Goal: Check status: Check status

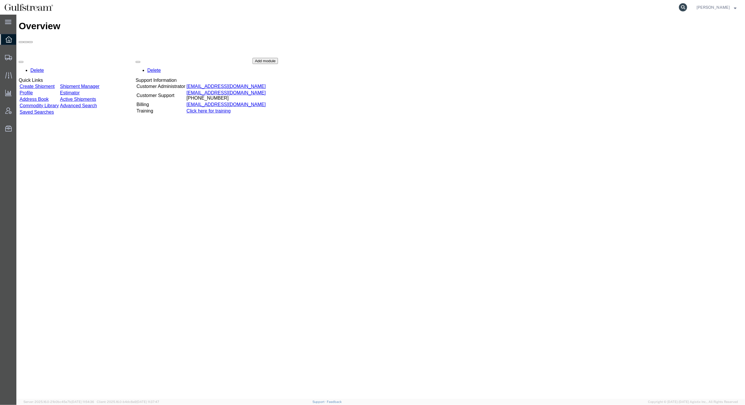
click at [687, 4] on icon at bounding box center [683, 7] width 8 height 8
click at [584, 8] on input "search" at bounding box center [590, 7] width 178 height 14
paste input "883013278550"
click at [687, 7] on icon at bounding box center [683, 7] width 8 height 8
type input "883013278550"
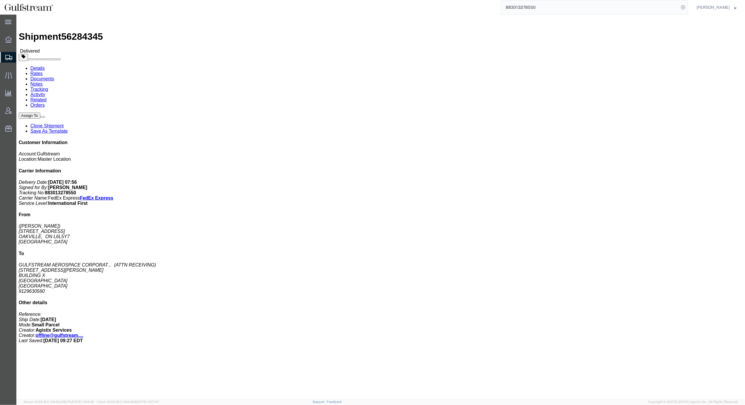
click h4 "Routing & Vehicle Information"
click div "Leg 1 - Small Parcel"
